Goal: Task Accomplishment & Management: Manage account settings

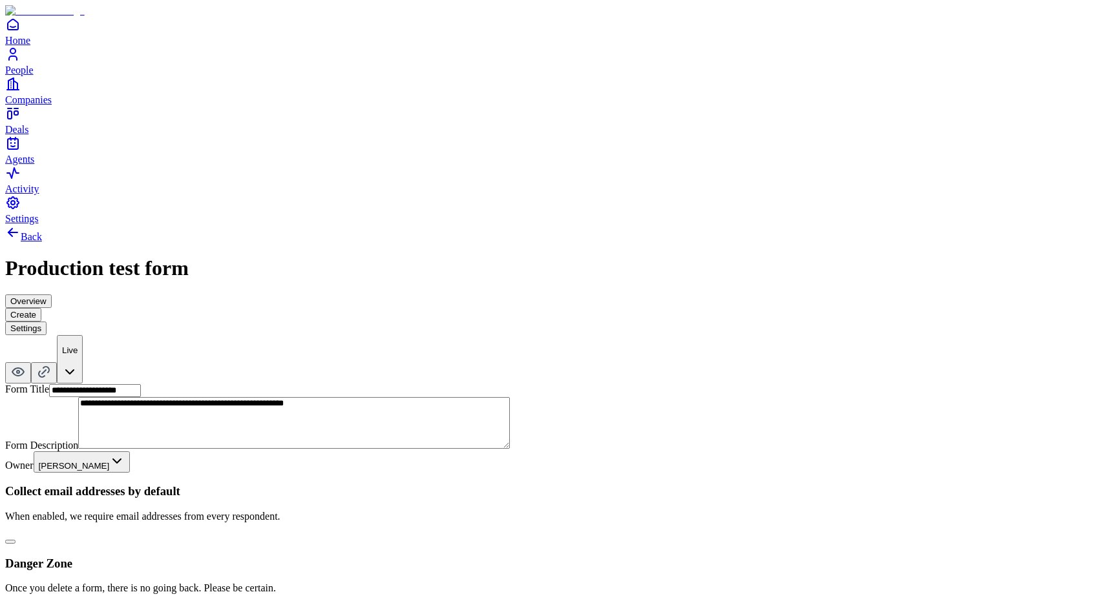
type button "on"
click at [1067, 225] on div "Back Production test form Overview Create Settings Live" at bounding box center [552, 304] width 1094 height 159
click at [1066, 40] on html "**********" at bounding box center [552, 323] width 1105 height 646
click at [1051, 34] on html "**********" at bounding box center [552, 323] width 1105 height 646
